Goal: Task Accomplishment & Management: Manage account settings

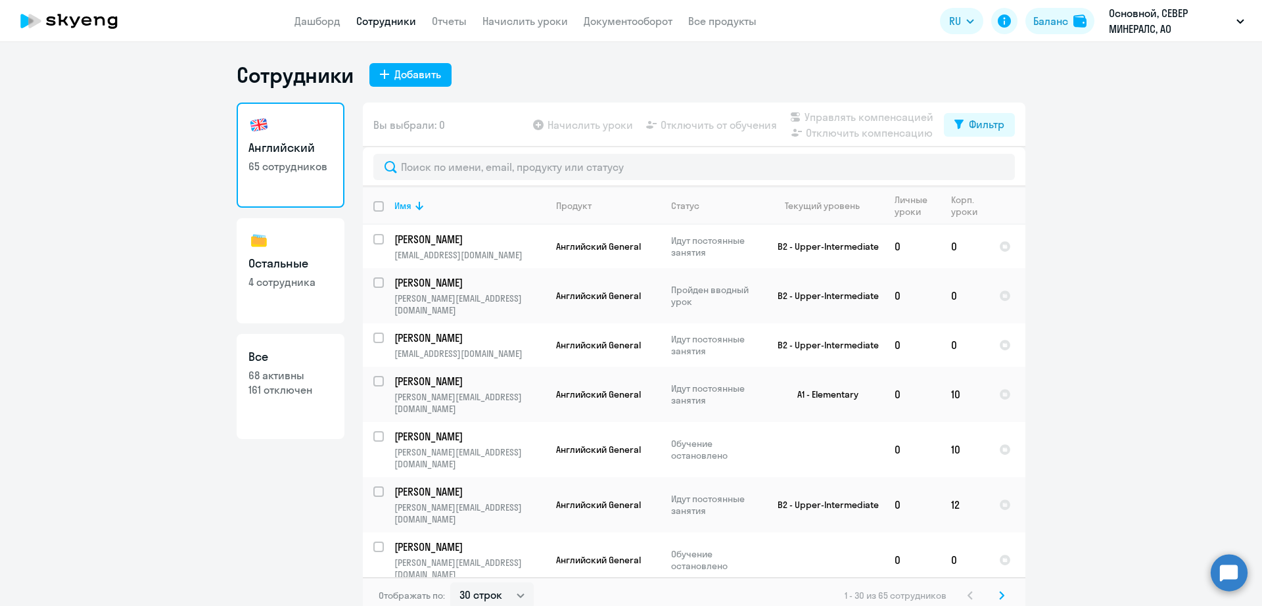
select select "30"
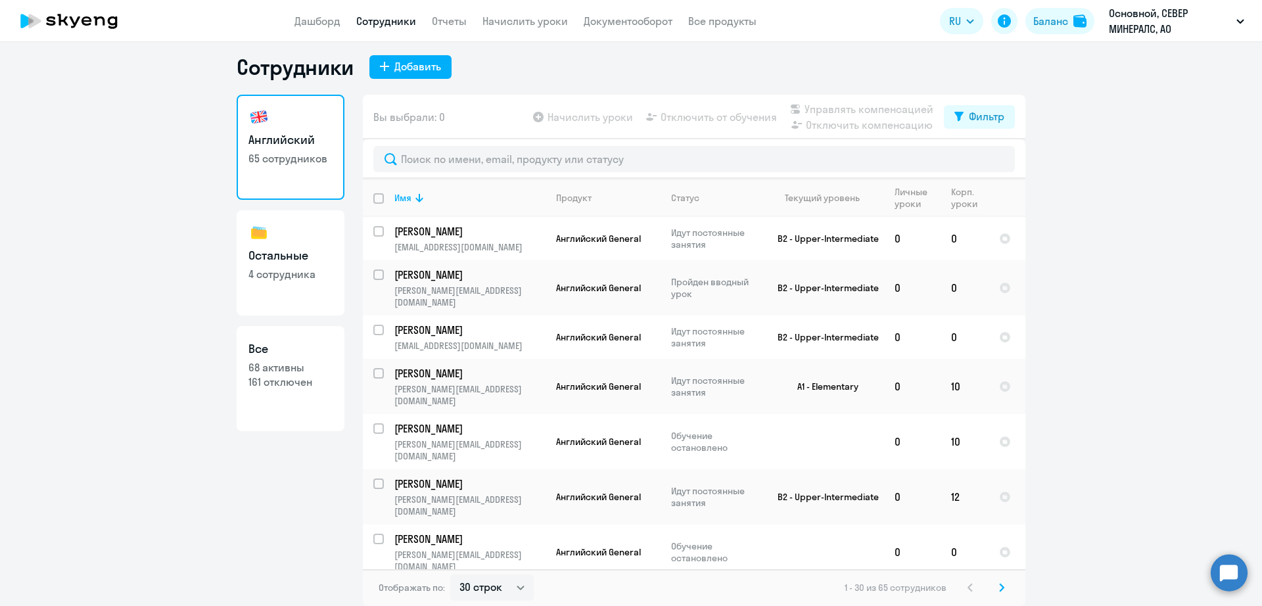
click at [598, 120] on app-table-action-button "Начислить уроки" at bounding box center [581, 117] width 103 height 16
click at [384, 20] on link "Сотрудники" at bounding box center [386, 20] width 60 height 13
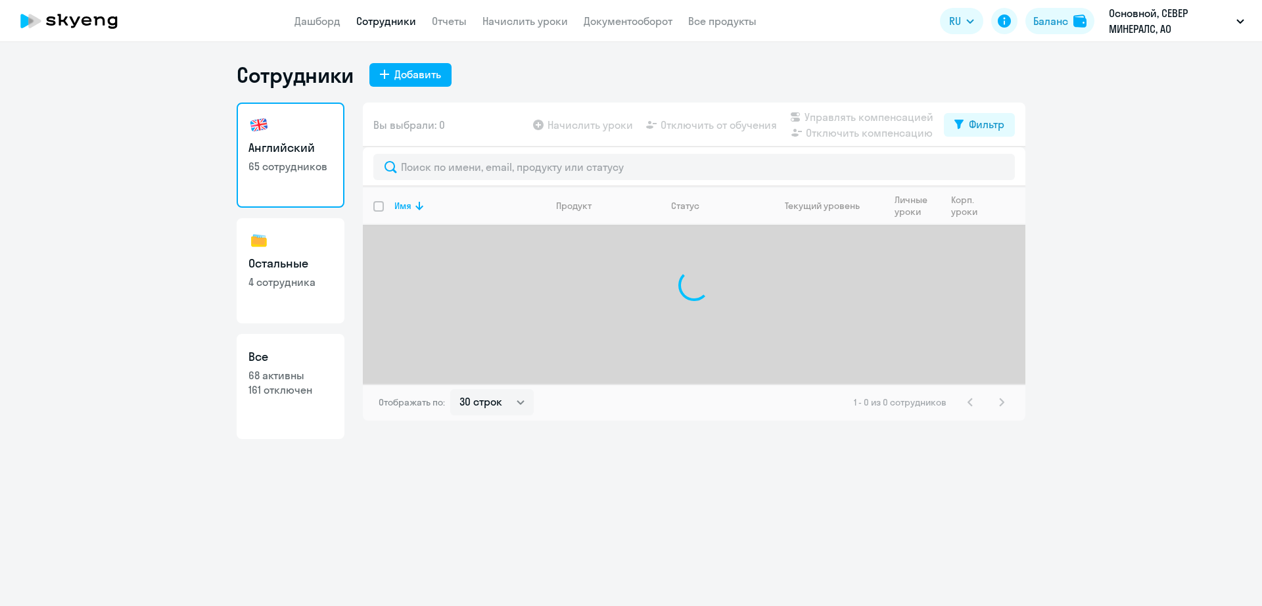
select select "30"
click at [571, 127] on app-table-action-button "Начислить уроки" at bounding box center [581, 125] width 103 height 16
click at [545, 126] on app-table-action-button "Начислить уроки" at bounding box center [581, 125] width 103 height 16
click at [514, 20] on link "Начислить уроки" at bounding box center [524, 20] width 85 height 13
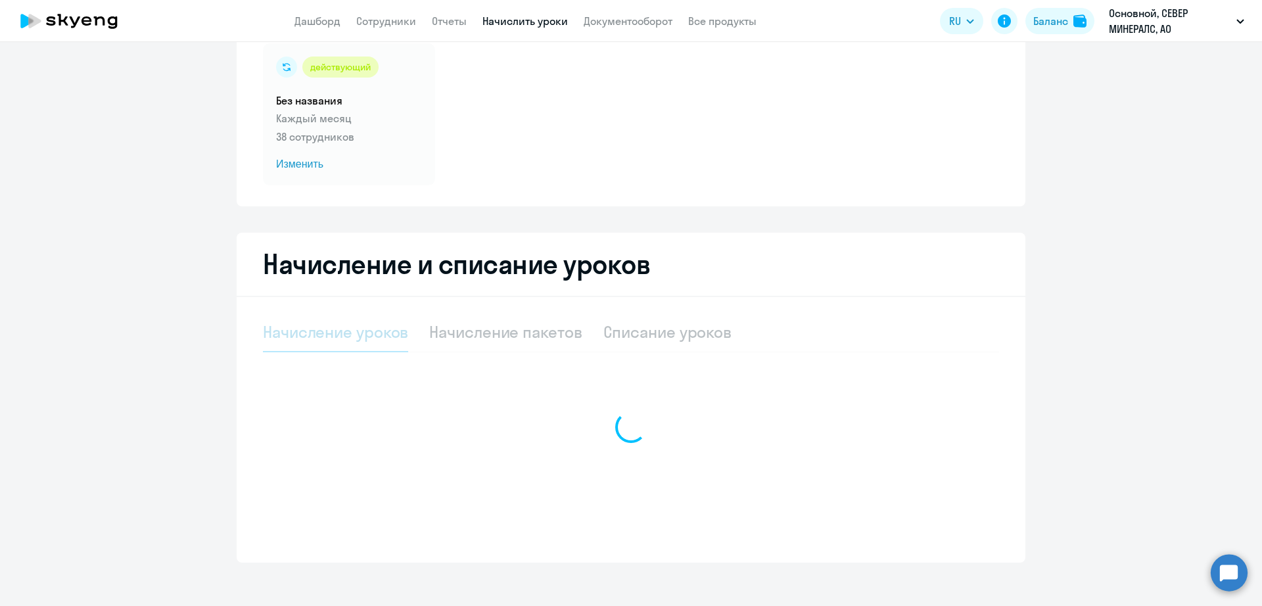
scroll to position [108, 0]
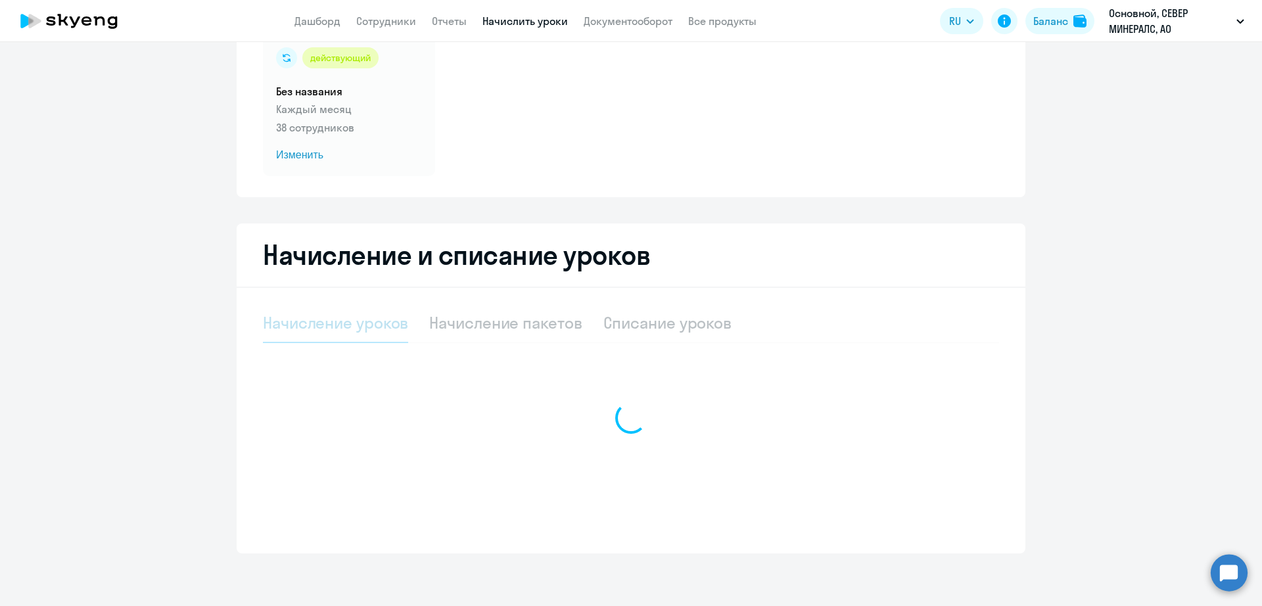
select select "10"
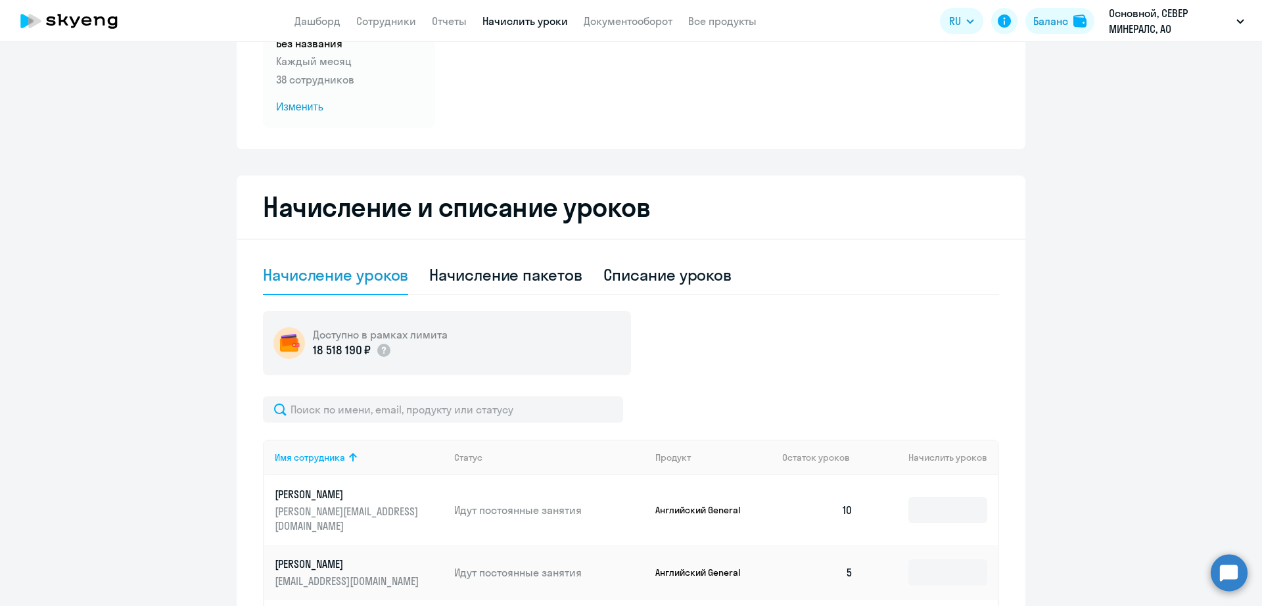
scroll to position [0, 0]
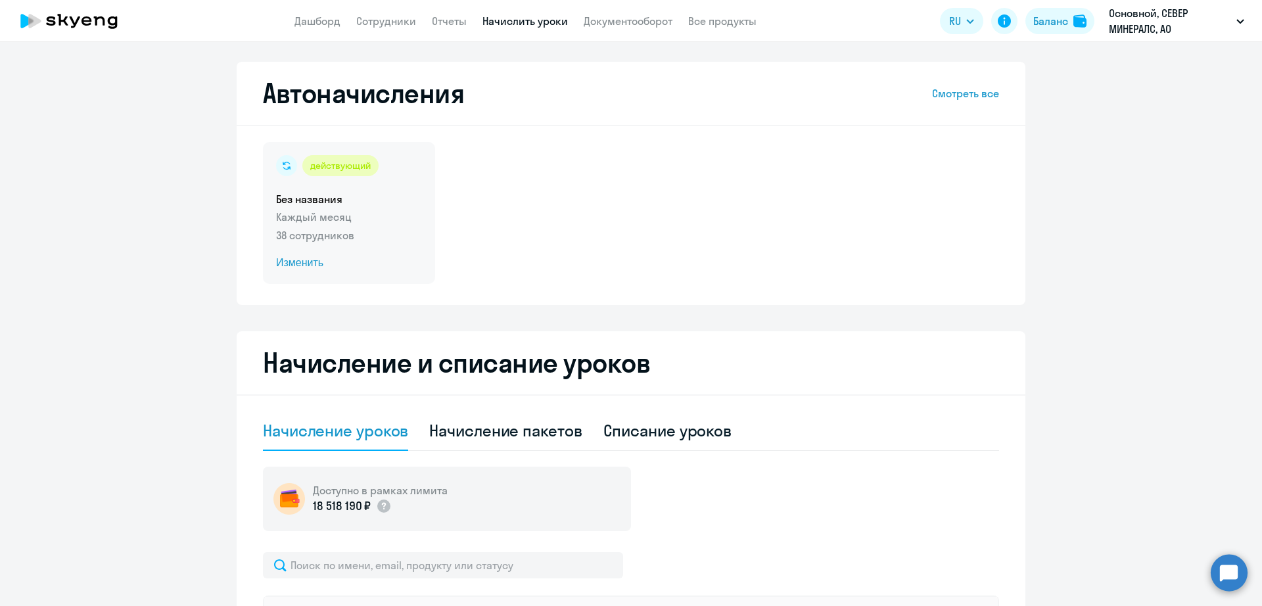
click at [297, 268] on span "Изменить" at bounding box center [349, 263] width 146 height 16
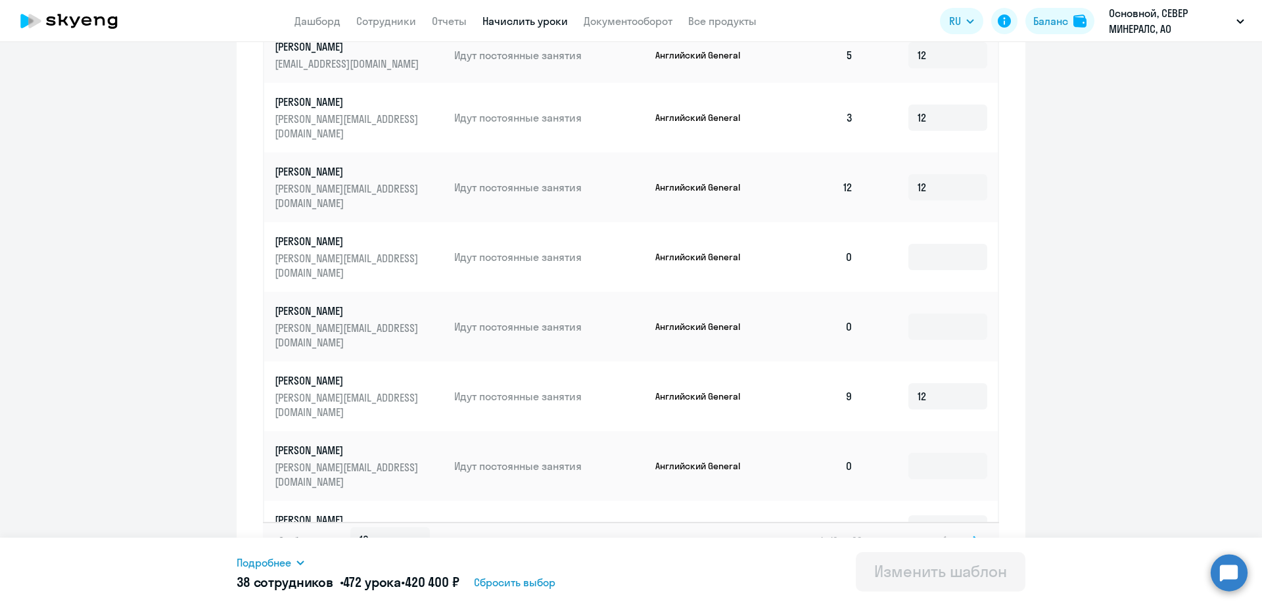
scroll to position [615, 0]
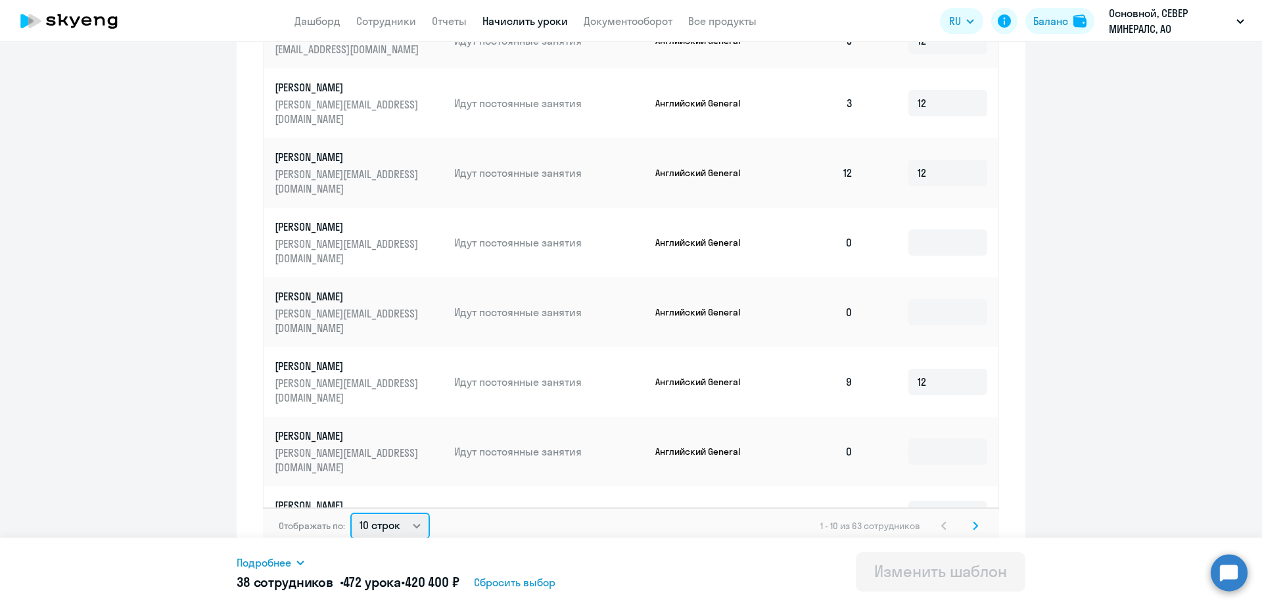
click at [388, 513] on select "10 строк 30 строк 50 строк" at bounding box center [390, 526] width 80 height 26
select select "50"
click at [350, 513] on select "10 строк 30 строк 50 строк" at bounding box center [390, 526] width 80 height 26
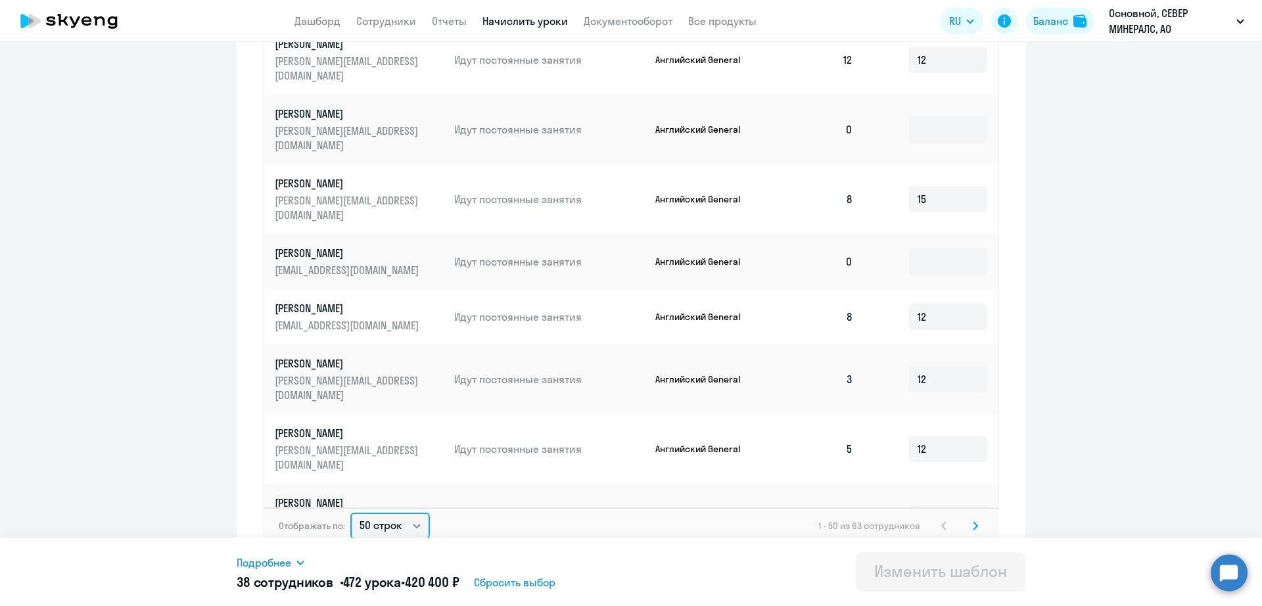
scroll to position [903, 0]
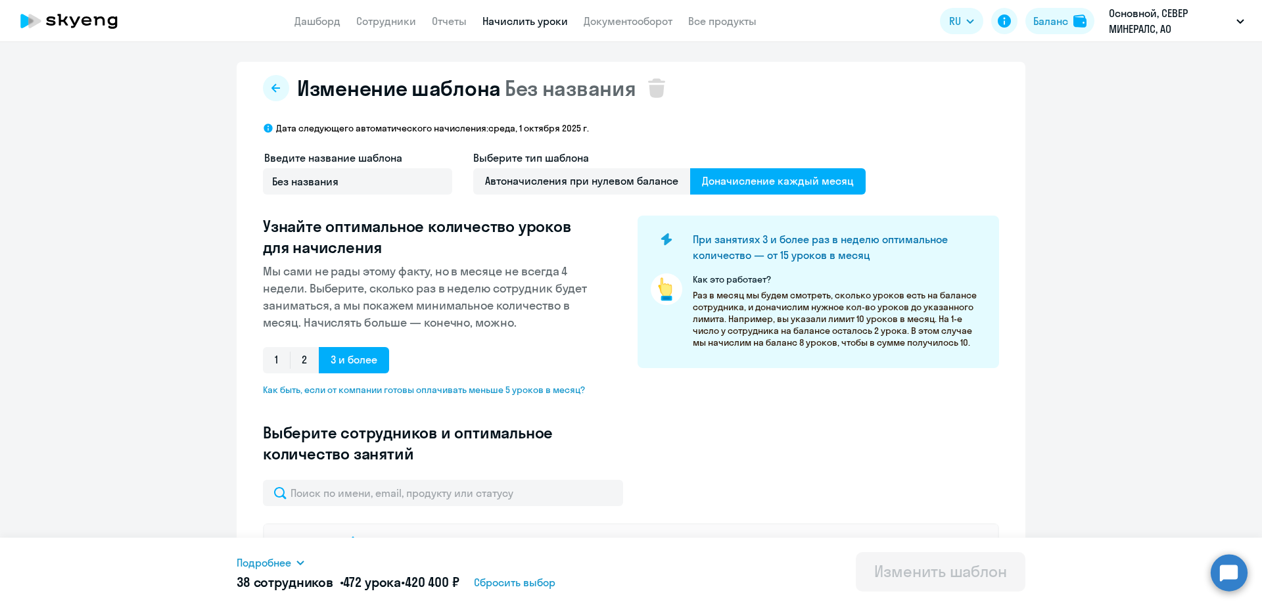
select select "10"
click at [518, 27] on link "Начислить уроки" at bounding box center [524, 20] width 85 height 13
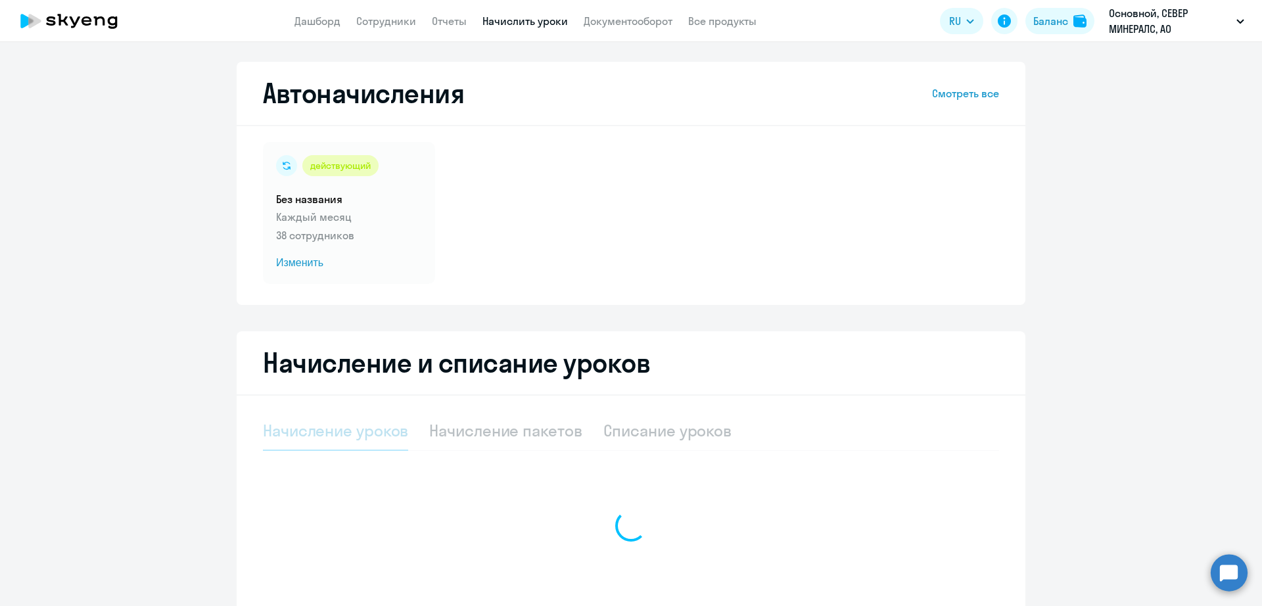
click at [522, 22] on link "Начислить уроки" at bounding box center [524, 20] width 85 height 13
select select "10"
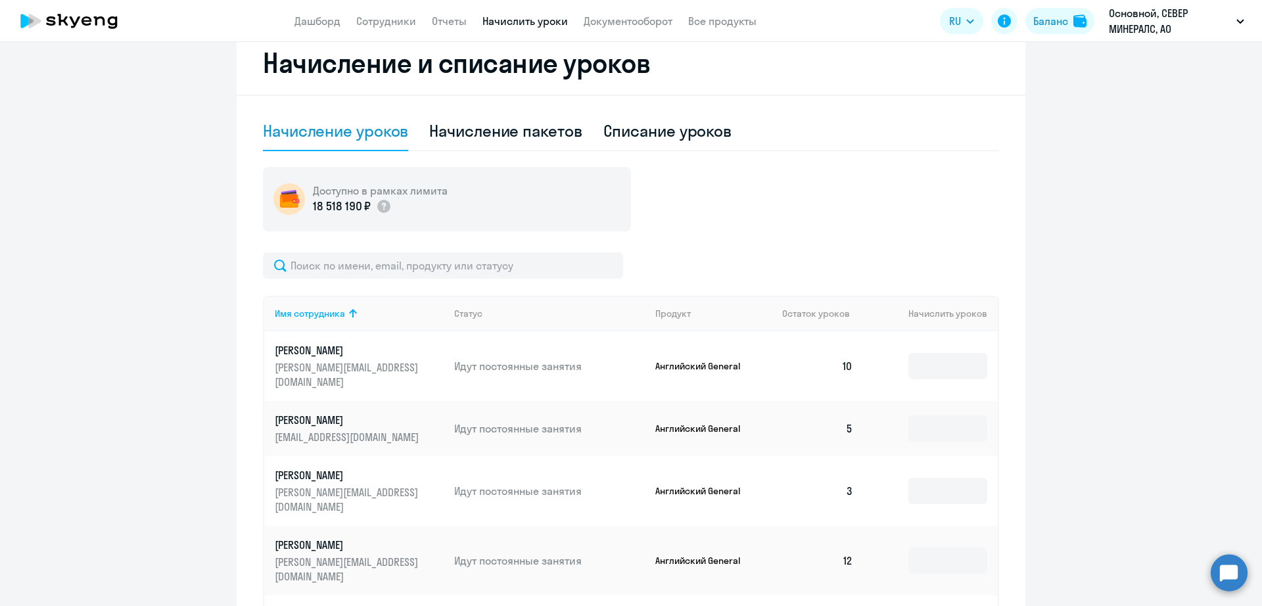
scroll to position [329, 0]
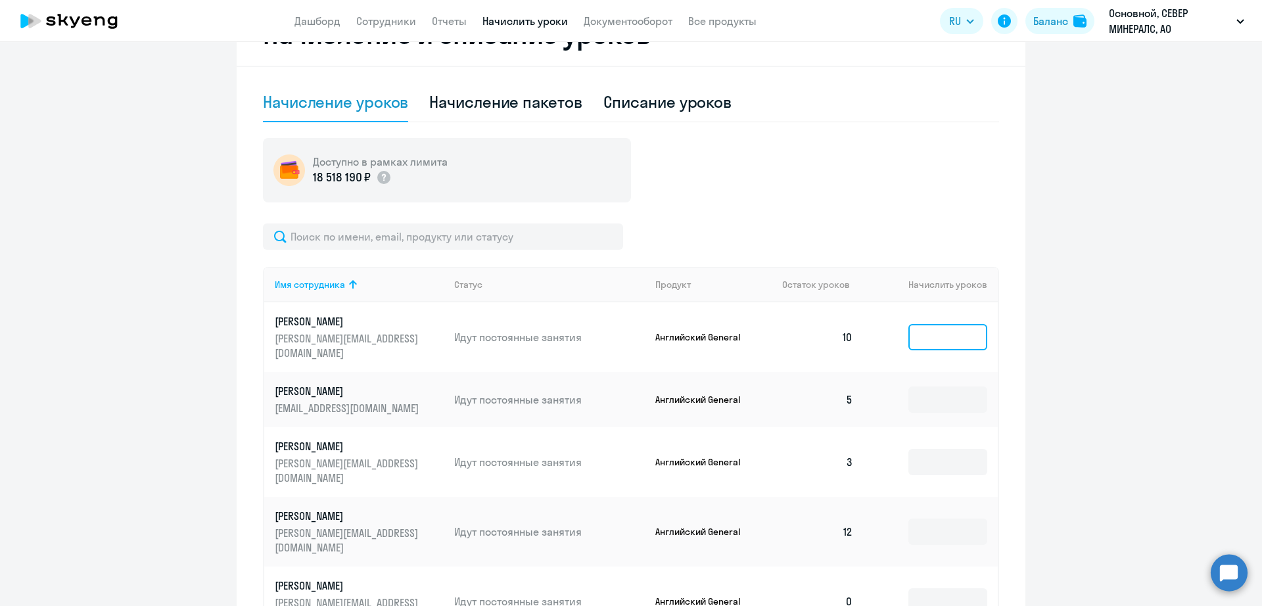
click at [932, 332] on input at bounding box center [947, 337] width 79 height 26
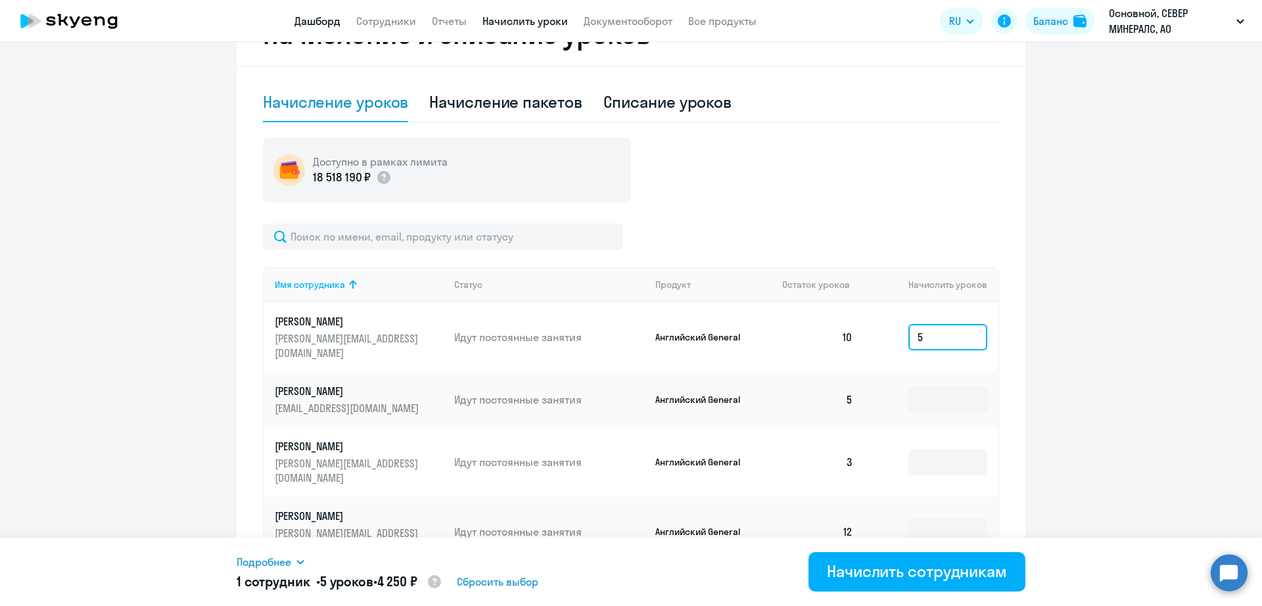
type input "5"
click at [951, 386] on input at bounding box center [947, 399] width 79 height 26
type input "7"
click at [933, 449] on input at bounding box center [947, 462] width 79 height 26
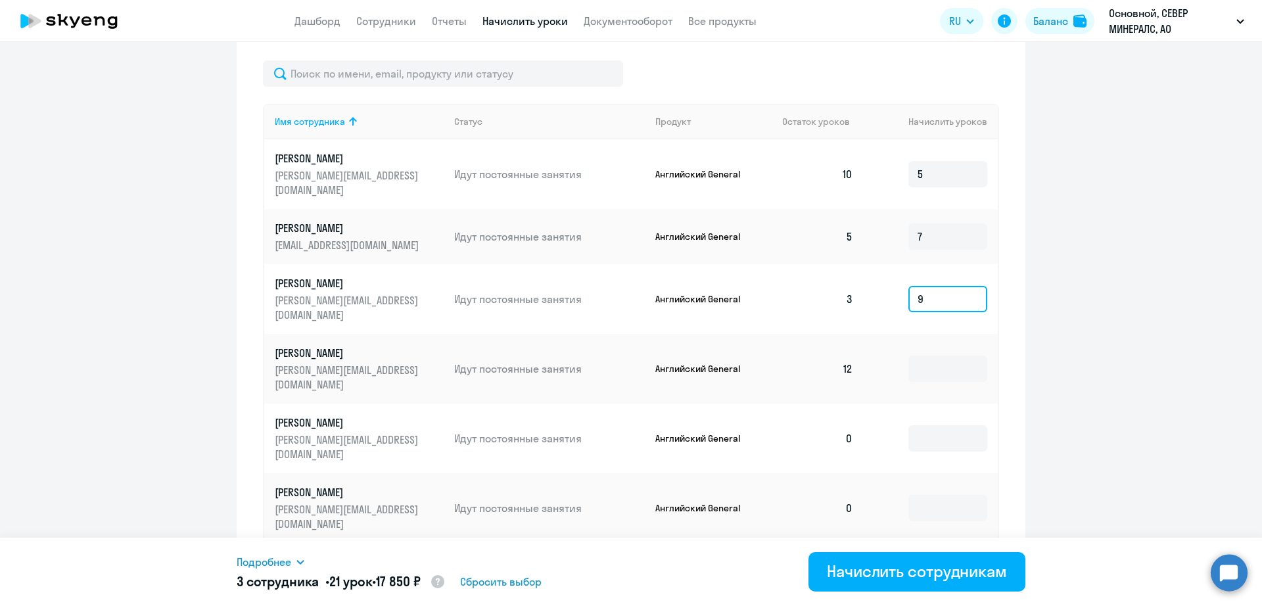
scroll to position [493, 0]
type input "9"
click at [923, 354] on input at bounding box center [947, 367] width 79 height 26
click at [956, 563] on input at bounding box center [947, 576] width 79 height 26
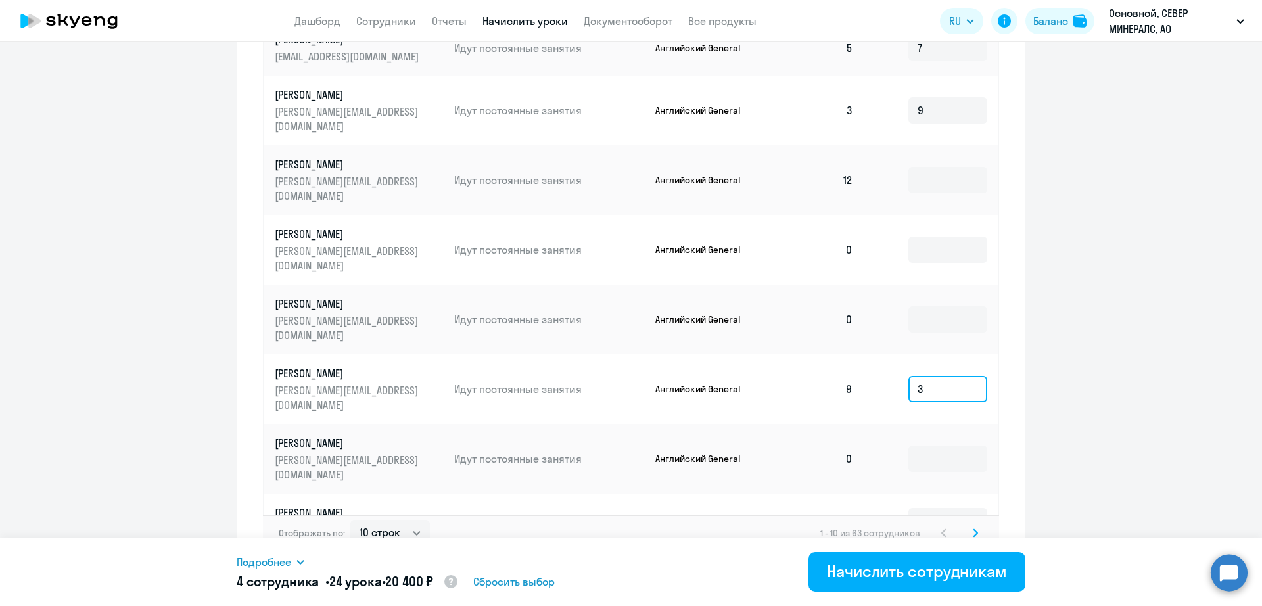
scroll to position [687, 0]
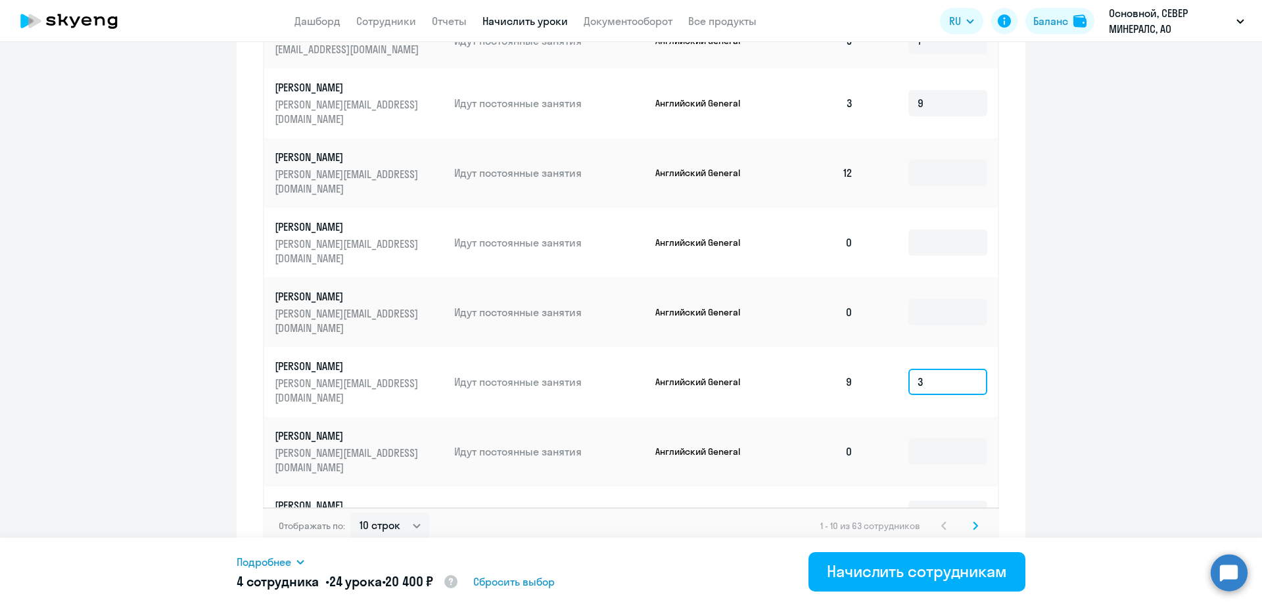
type input "3"
click at [946, 501] on input at bounding box center [947, 514] width 79 height 26
type input "5"
click at [400, 517] on select "10 строк 30 строк 50 строк" at bounding box center [390, 526] width 80 height 26
select select "50"
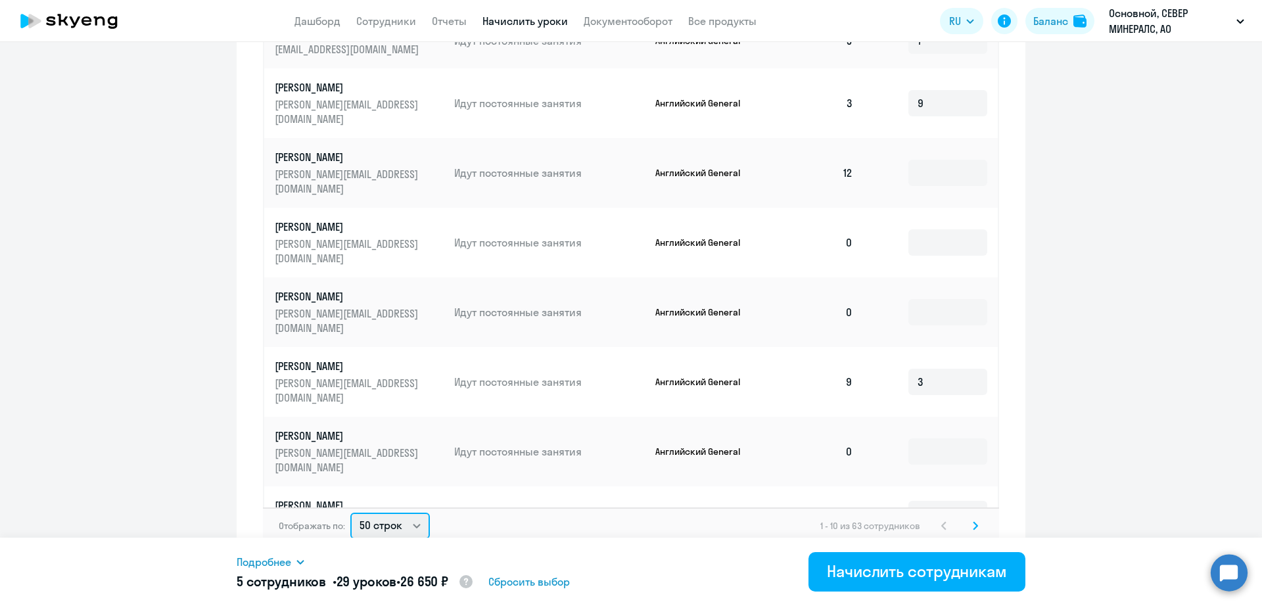
click at [350, 513] on select "10 строк 30 строк 50 строк" at bounding box center [390, 526] width 80 height 26
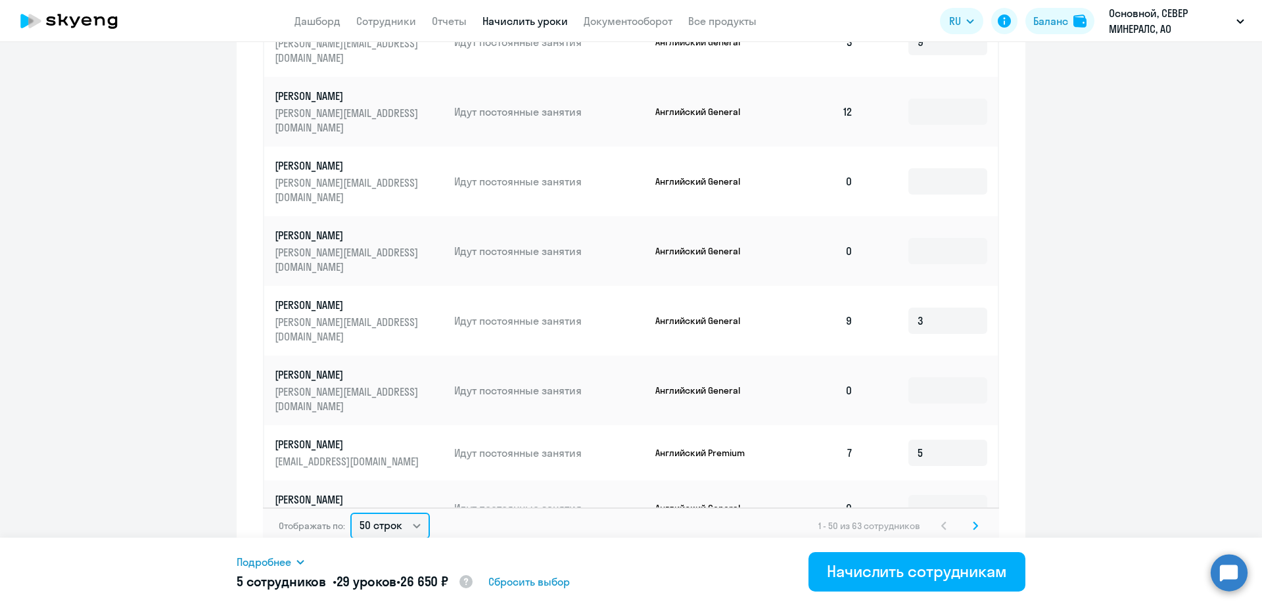
scroll to position [164, 0]
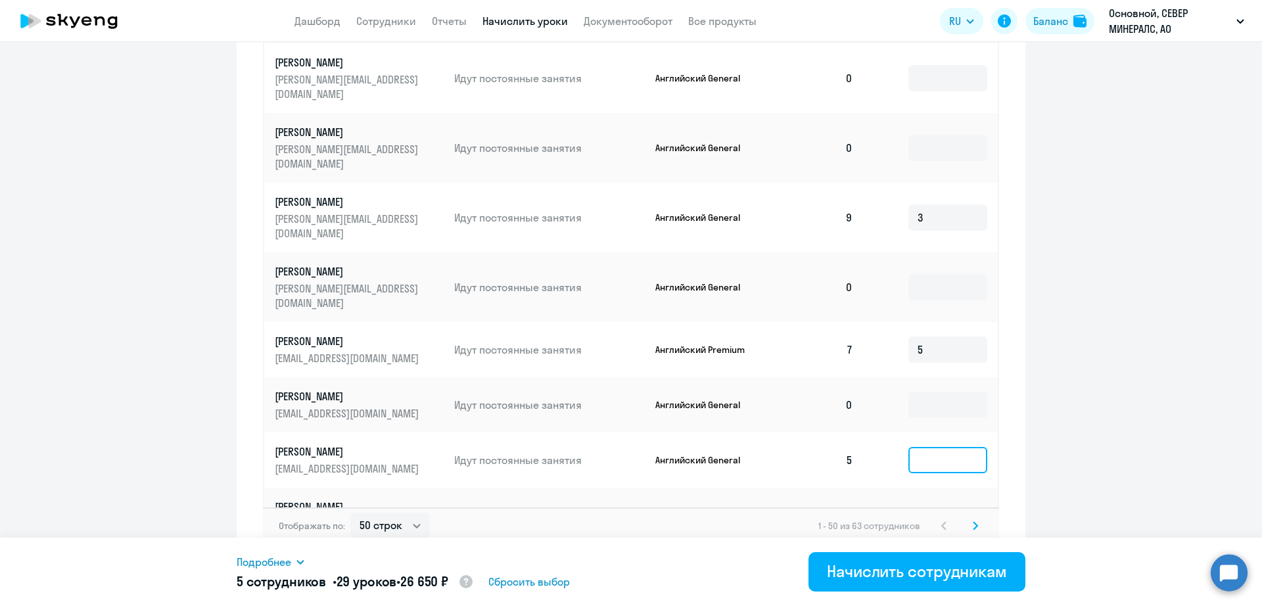
click at [927, 447] on input at bounding box center [947, 460] width 79 height 26
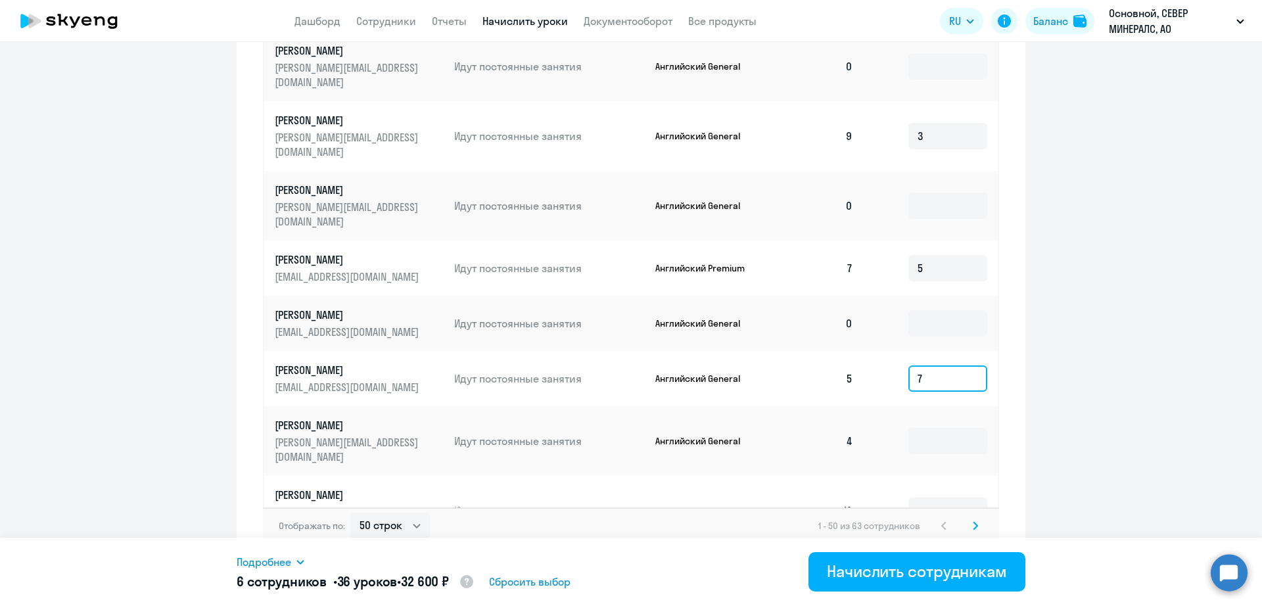
scroll to position [246, 0]
type input "7"
click at [923, 475] on td at bounding box center [930, 510] width 134 height 70
click at [923, 427] on input at bounding box center [947, 440] width 79 height 26
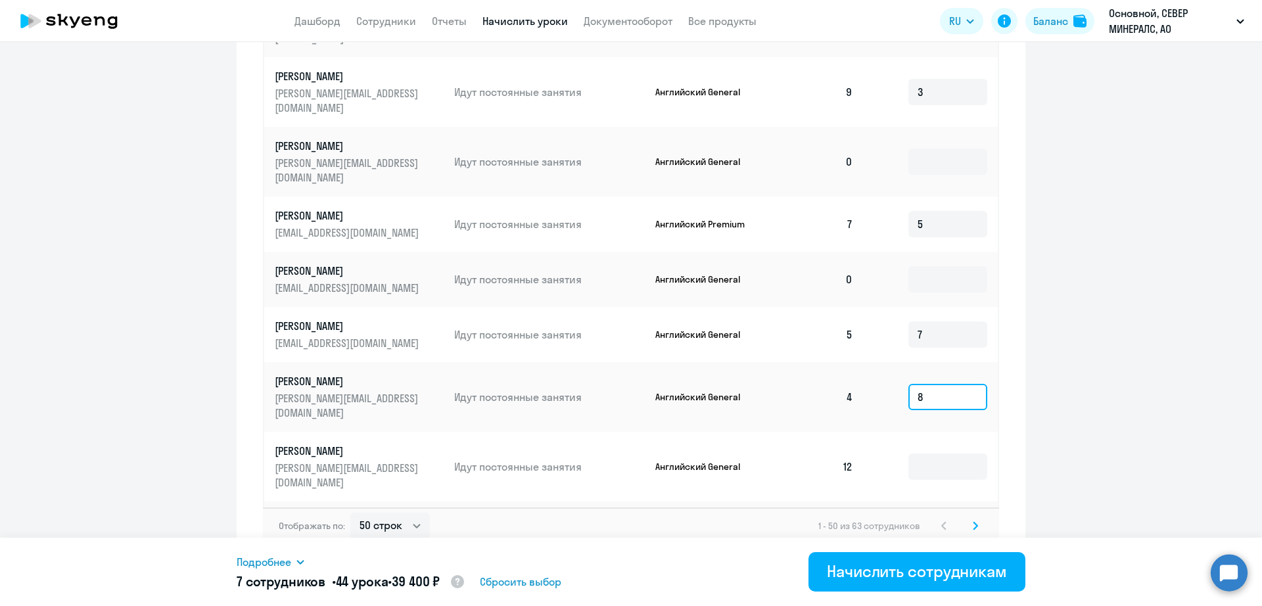
scroll to position [329, 0]
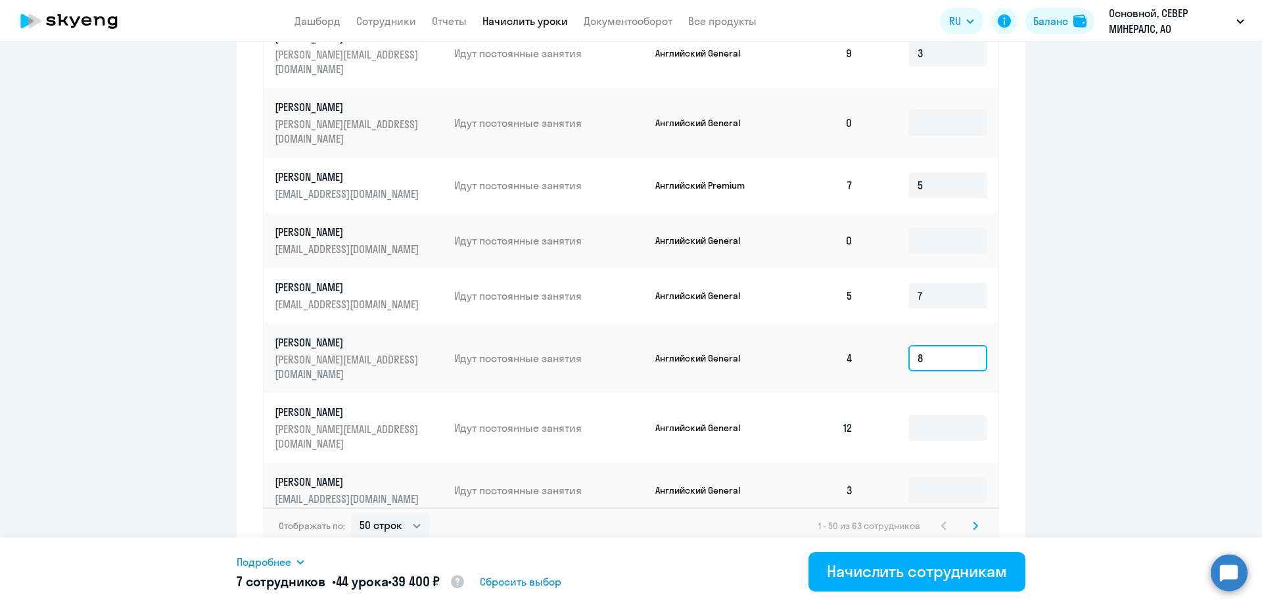
type input "8"
click at [923, 463] on td at bounding box center [930, 490] width 134 height 55
click at [923, 477] on input at bounding box center [947, 490] width 79 height 26
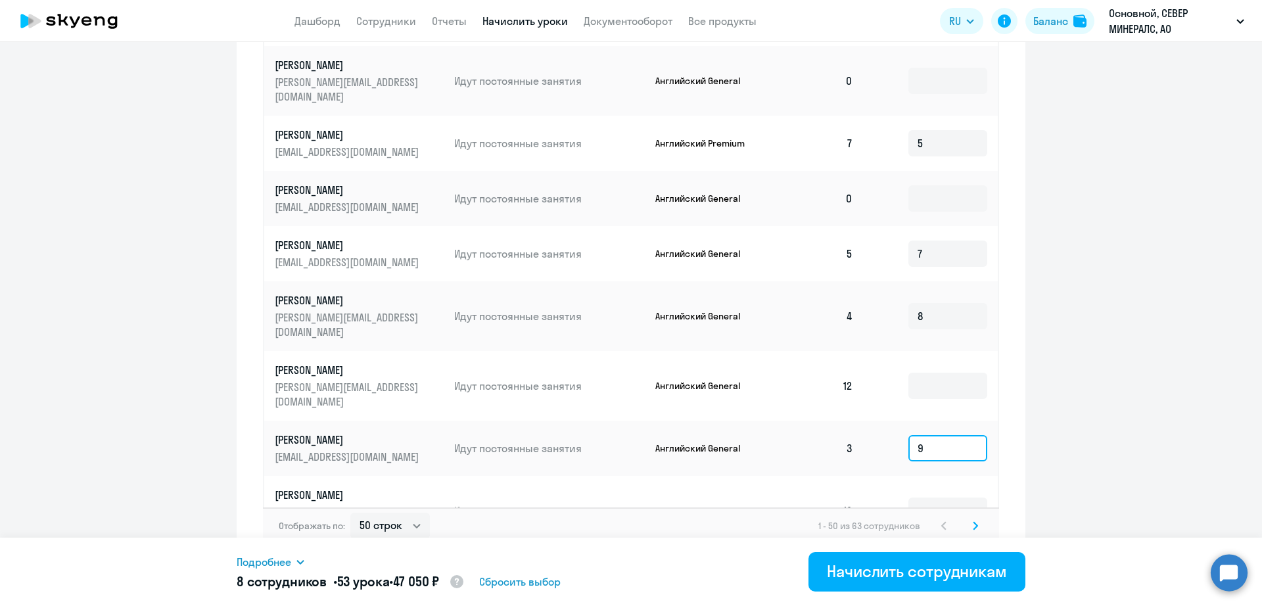
scroll to position [411, 0]
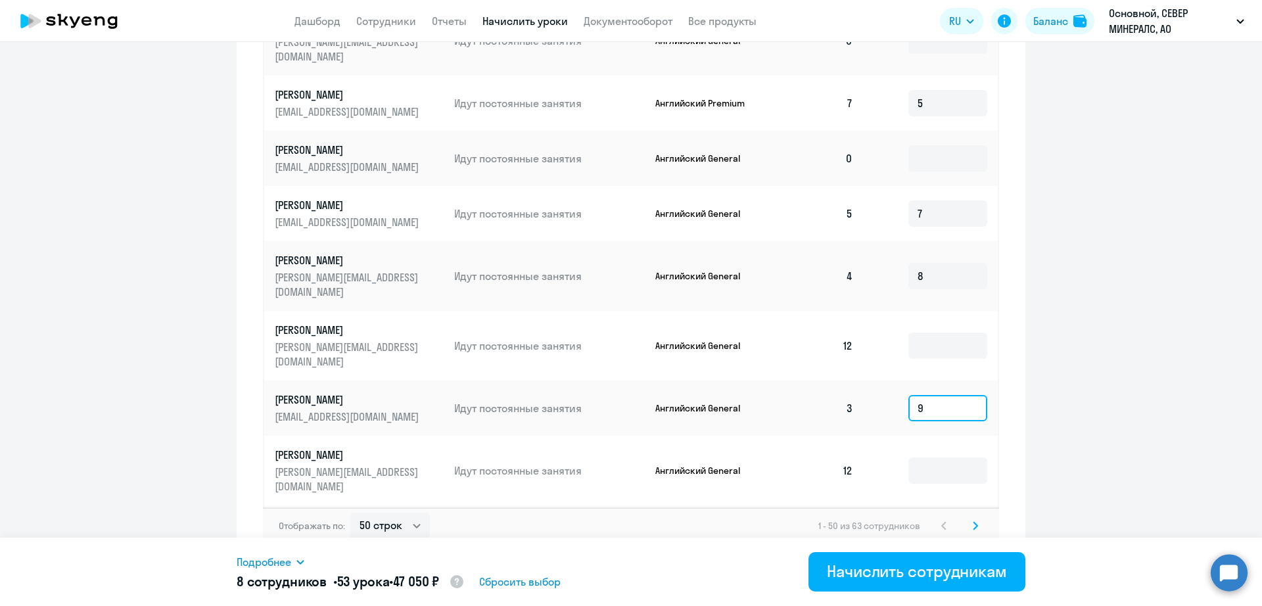
type input "9"
click at [911, 597] on input at bounding box center [947, 610] width 79 height 26
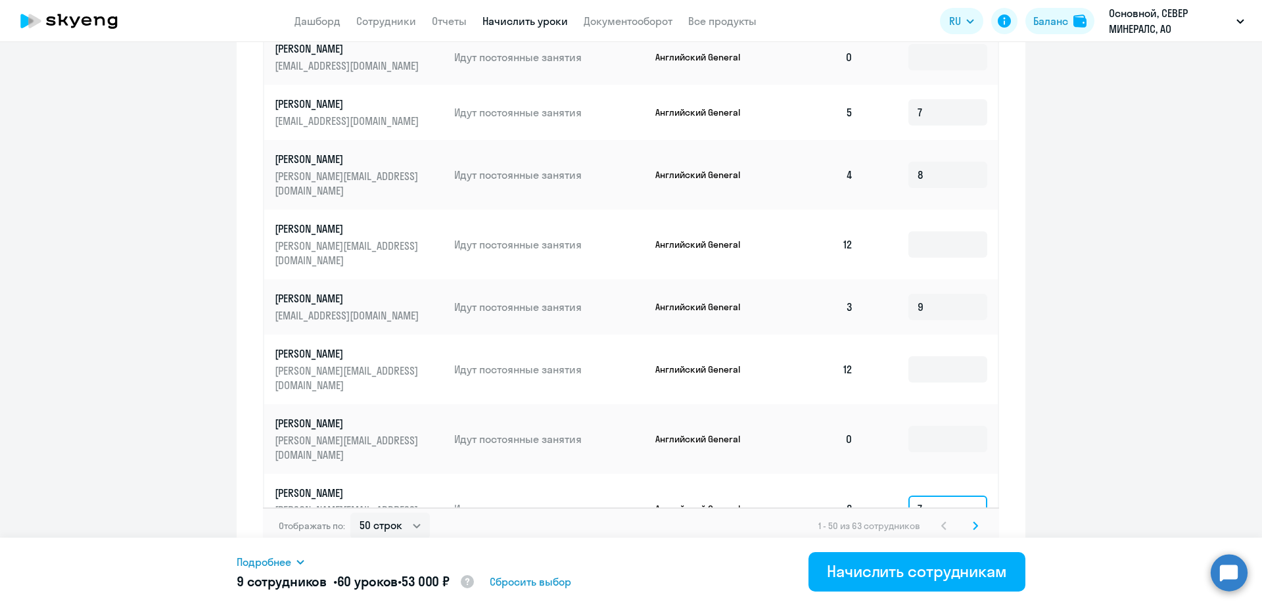
scroll to position [575, 0]
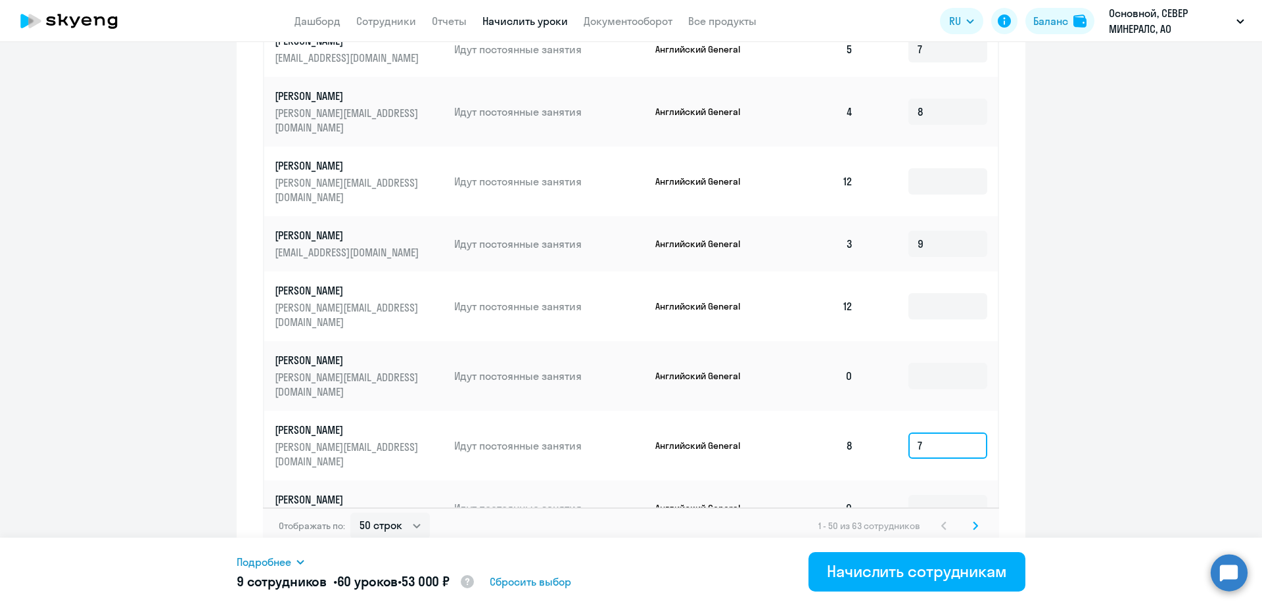
type input "7"
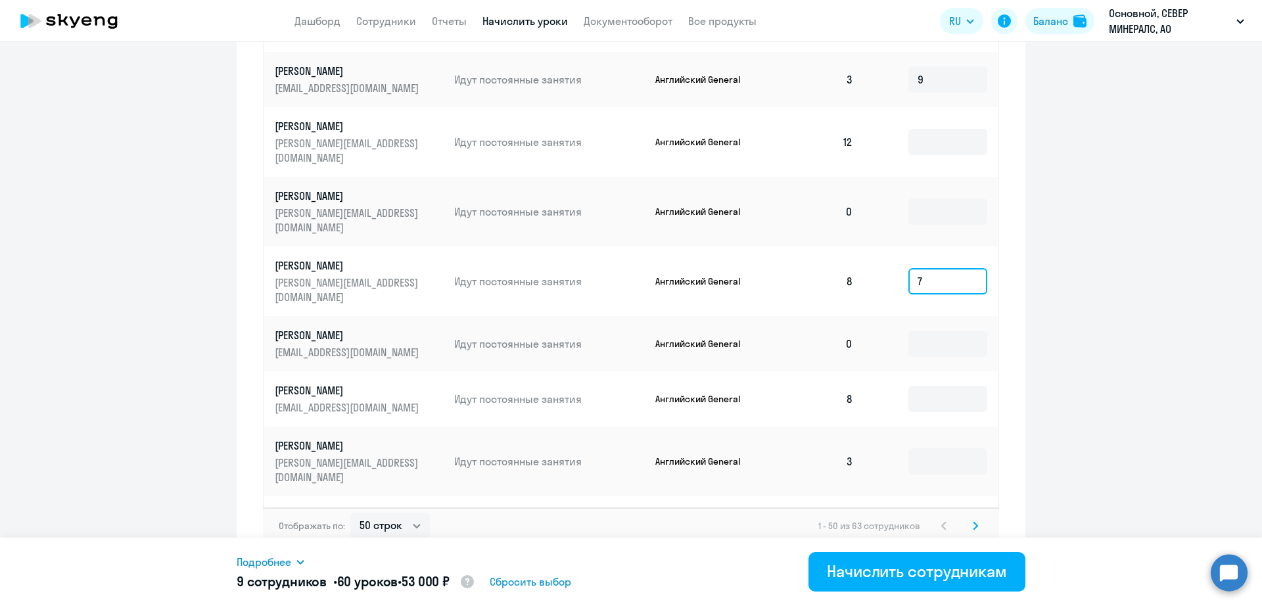
scroll to position [821, 0]
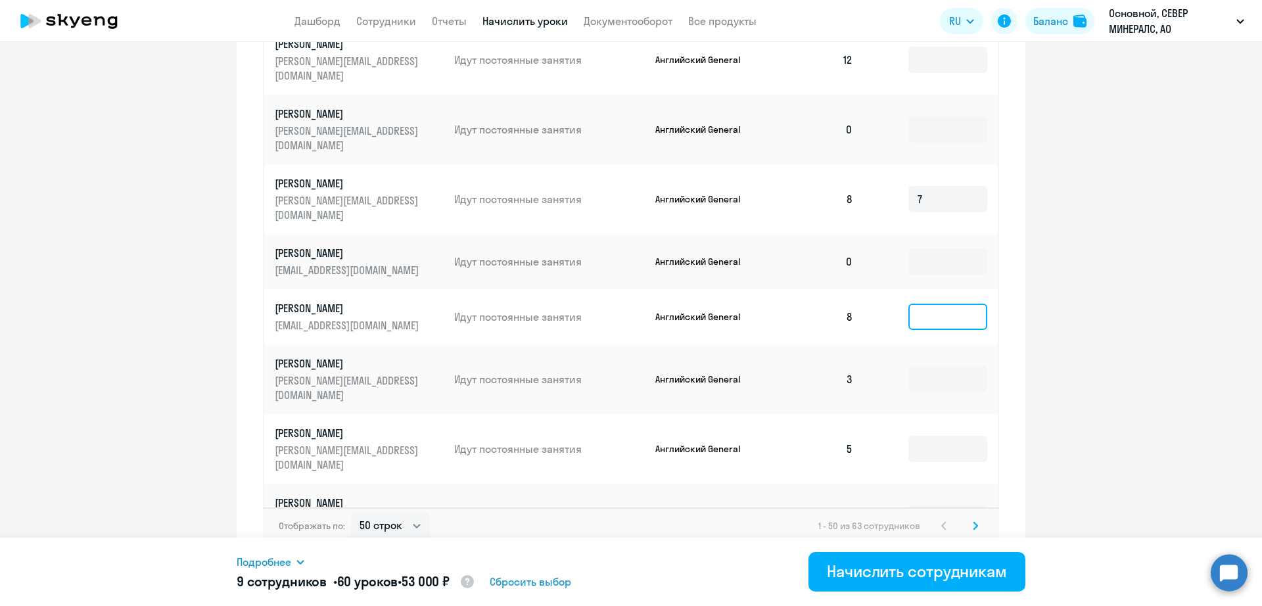
click at [908, 304] on input at bounding box center [947, 317] width 79 height 26
type input "4"
click at [921, 366] on input at bounding box center [947, 379] width 79 height 26
drag, startPoint x: 909, startPoint y: 192, endPoint x: 878, endPoint y: 191, distance: 30.9
click at [878, 344] on td "9" at bounding box center [930, 379] width 134 height 70
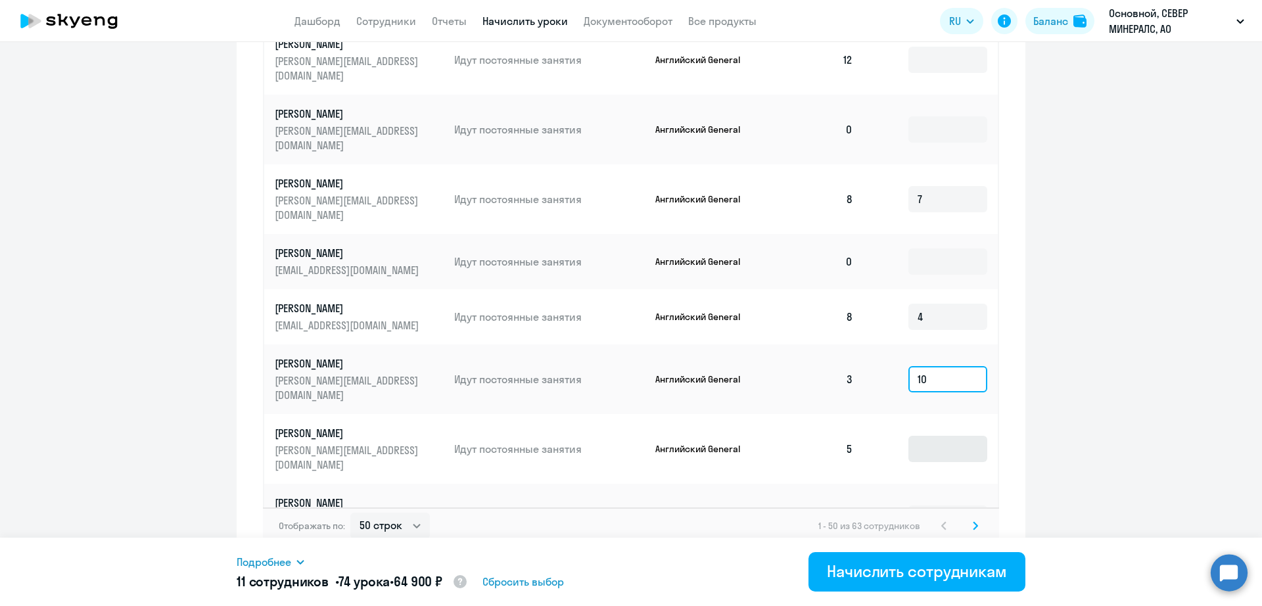
type input "10"
click at [919, 436] on input at bounding box center [947, 449] width 79 height 26
type input "7"
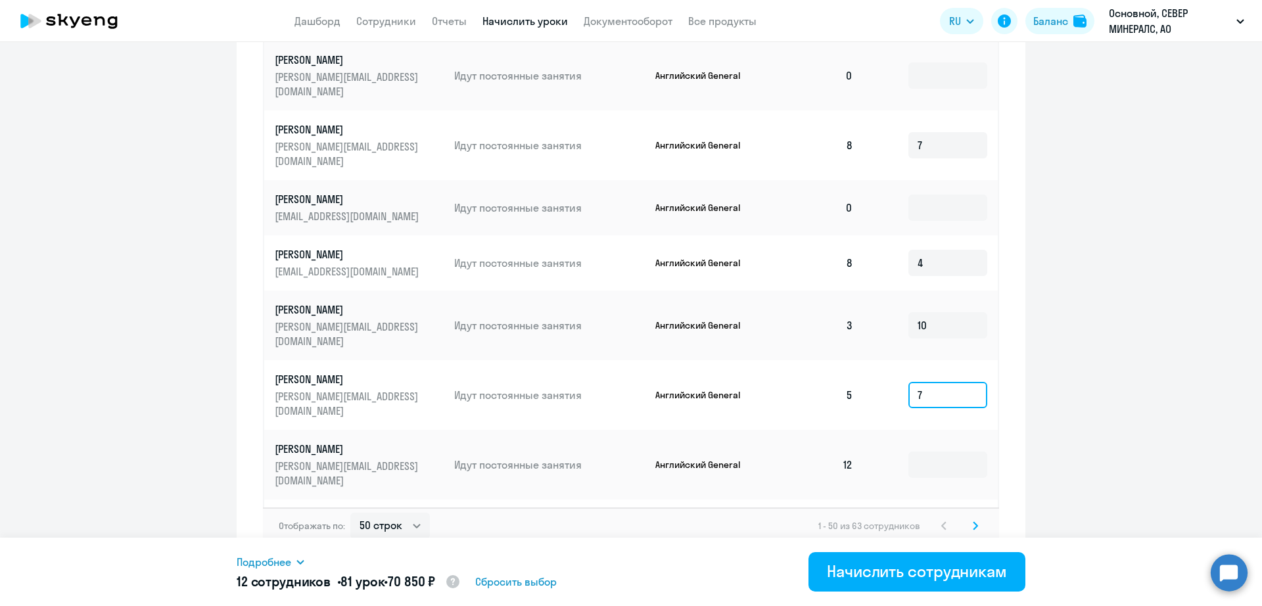
scroll to position [903, 0]
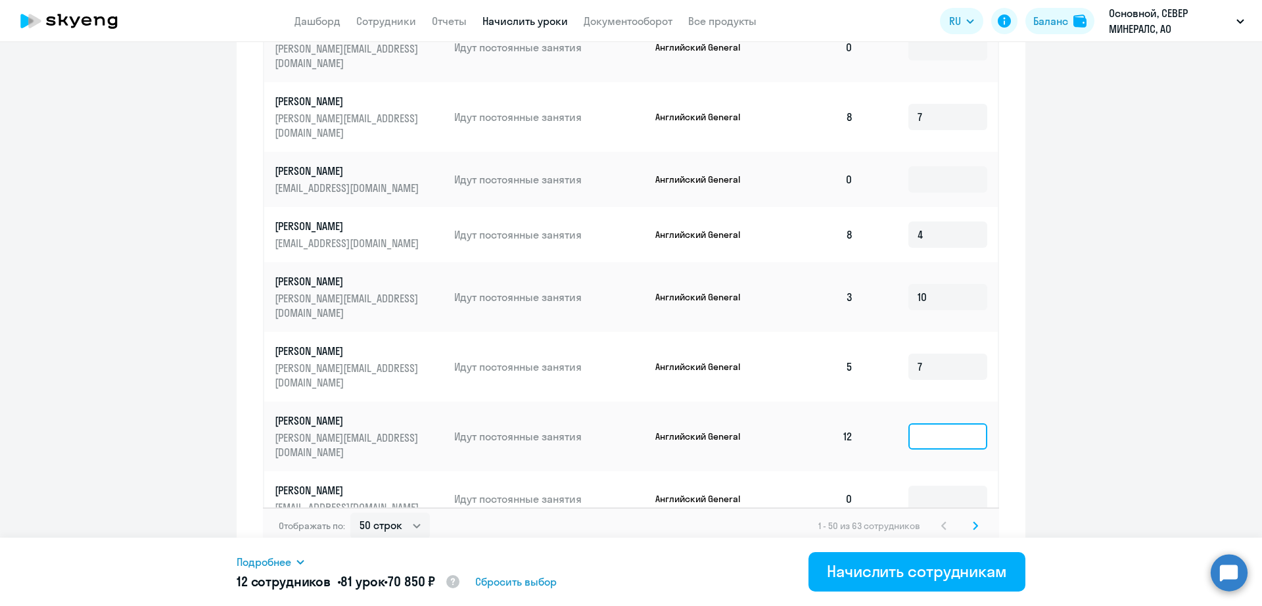
click at [920, 423] on input at bounding box center [947, 436] width 79 height 26
type input "5"
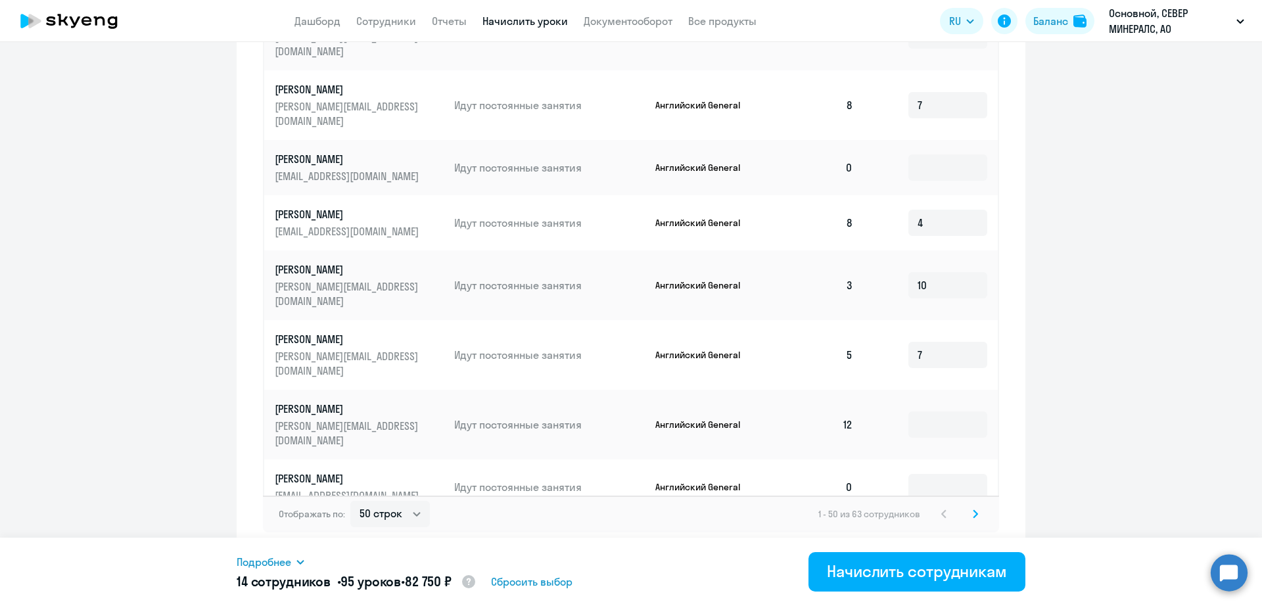
type input "9"
